Goal: Navigation & Orientation: Find specific page/section

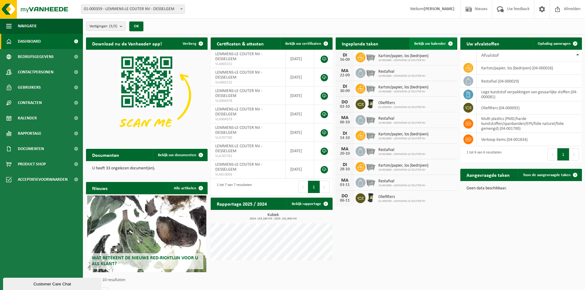
click at [418, 44] on span "Bekijk uw kalender" at bounding box center [430, 44] width 32 height 4
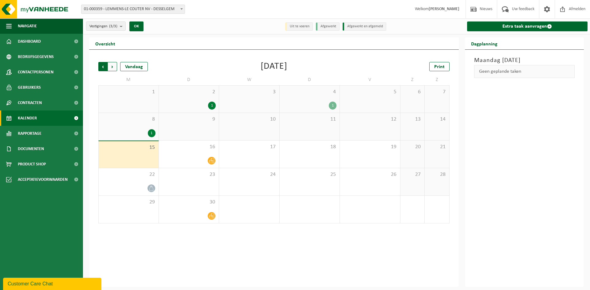
click at [111, 68] on span "Volgende" at bounding box center [112, 66] width 9 height 9
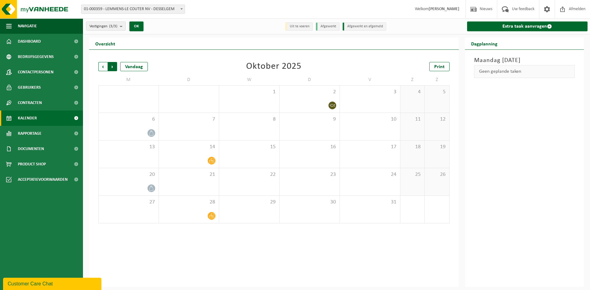
click at [100, 67] on span "Vorige" at bounding box center [102, 66] width 9 height 9
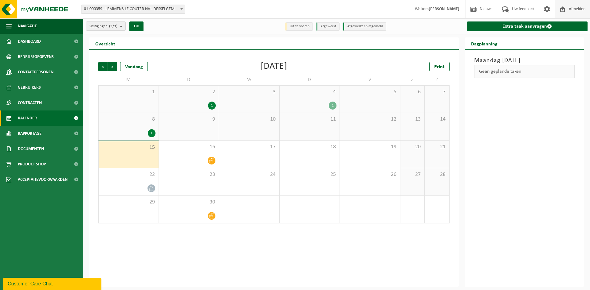
click at [571, 10] on span "Afmelden" at bounding box center [577, 9] width 20 height 18
